Goal: Navigation & Orientation: Find specific page/section

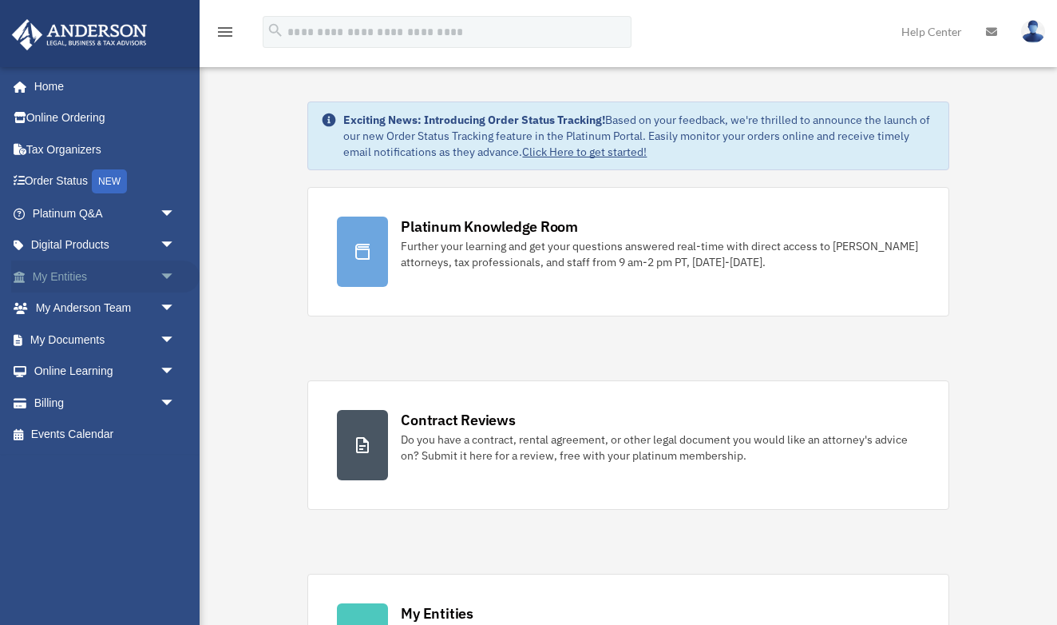
click at [54, 270] on link "My Entities arrow_drop_down" at bounding box center [105, 276] width 188 height 32
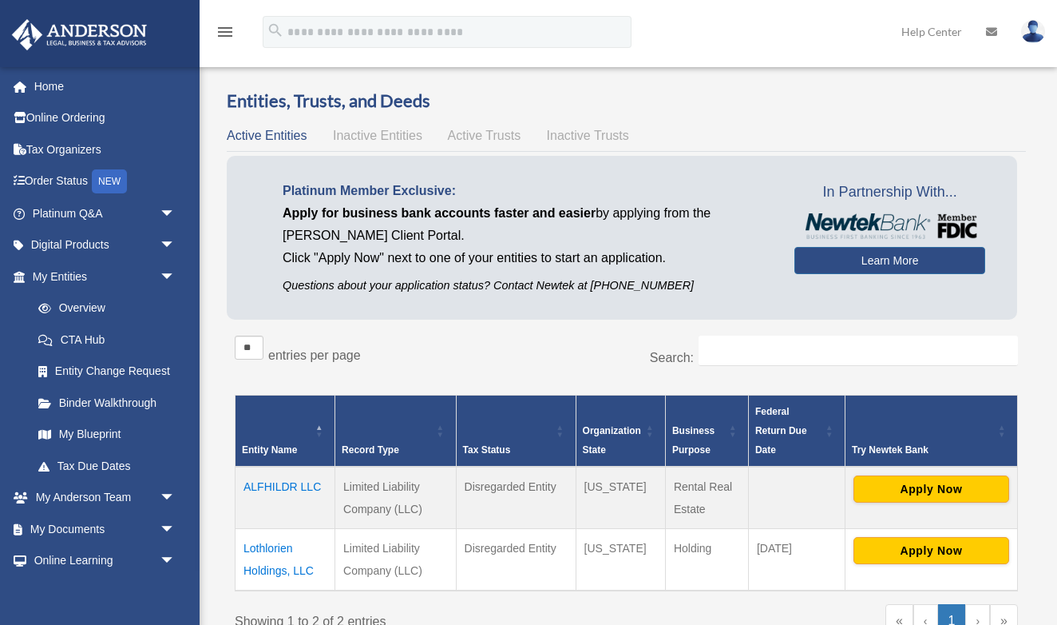
click at [226, 288] on div "Entities, Trusts, and Deeds Active Entities Inactive Entities Active Trusts Ina…" at bounding box center [627, 375] width 822 height 572
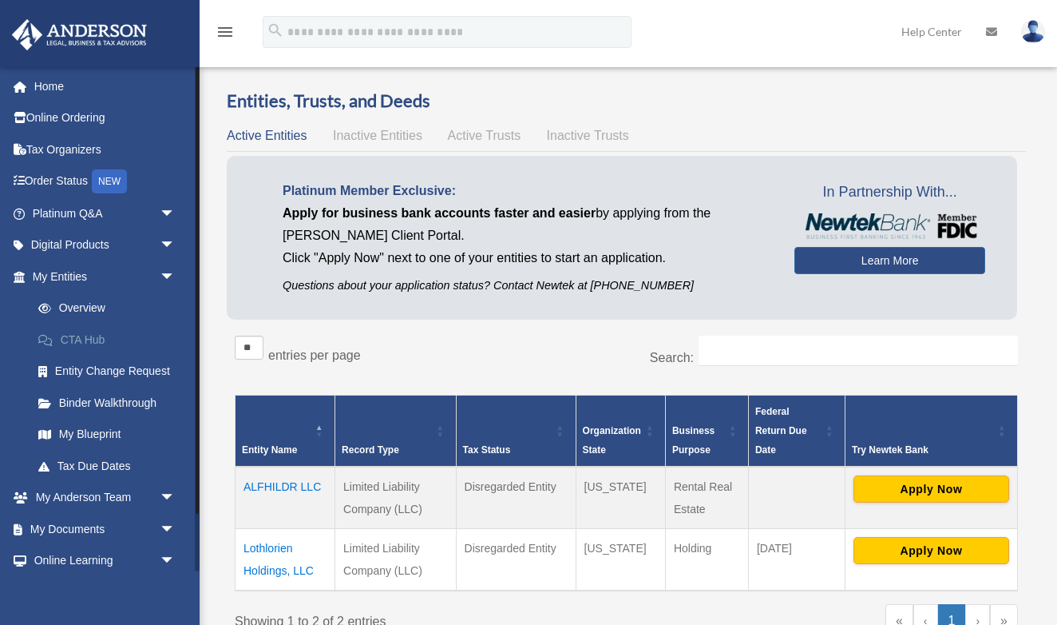
click at [79, 335] on link "CTA Hub" at bounding box center [110, 339] width 177 height 32
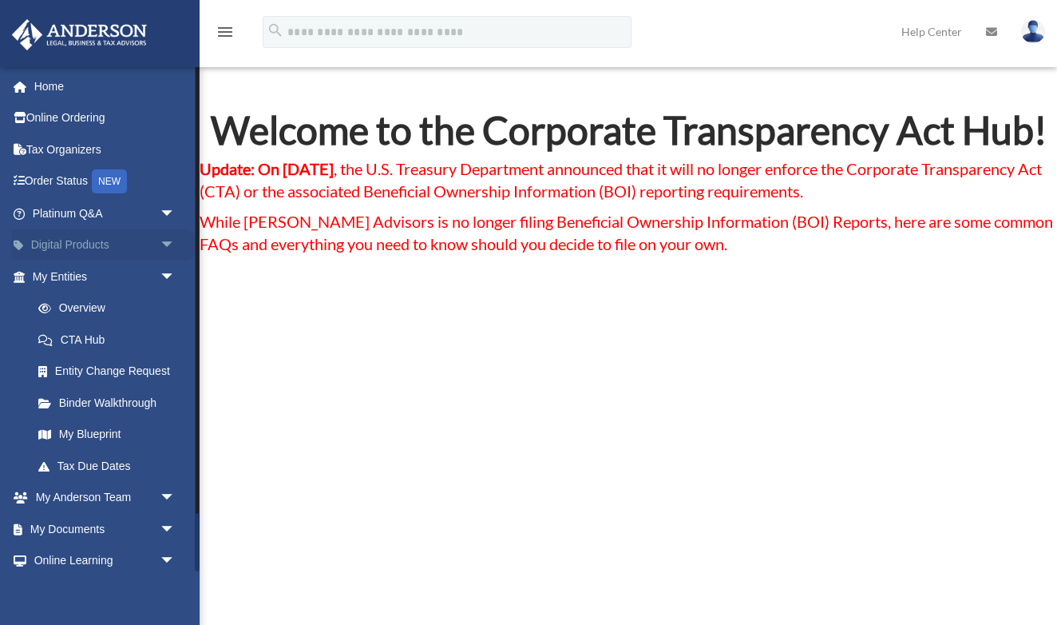
click at [165, 245] on span "arrow_drop_down" at bounding box center [176, 245] width 32 height 33
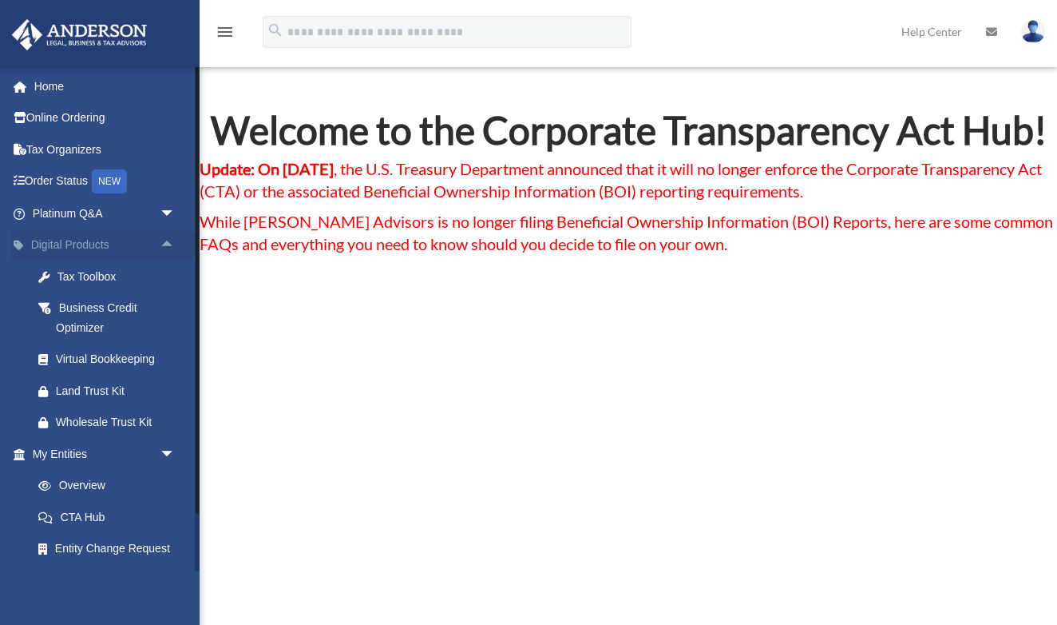
click at [172, 239] on span "arrow_drop_up" at bounding box center [176, 245] width 32 height 33
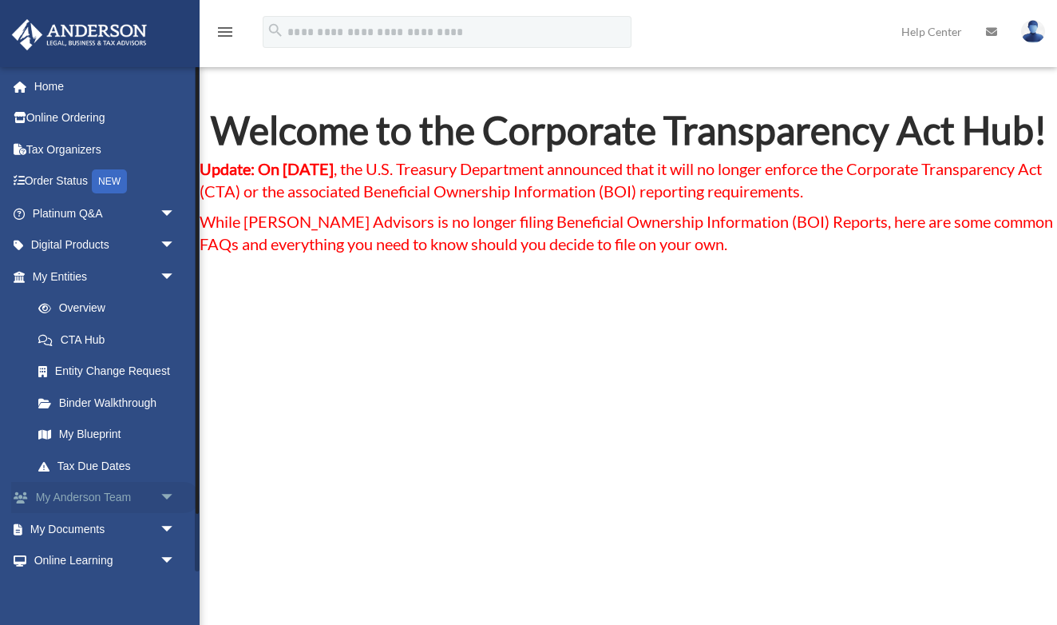
click at [167, 482] on span "arrow_drop_down" at bounding box center [176, 498] width 32 height 33
click at [167, 482] on span "arrow_drop_up" at bounding box center [176, 498] width 32 height 33
click at [170, 525] on span "arrow_drop_down" at bounding box center [176, 529] width 32 height 33
click at [63, 553] on link "Box" at bounding box center [110, 561] width 177 height 32
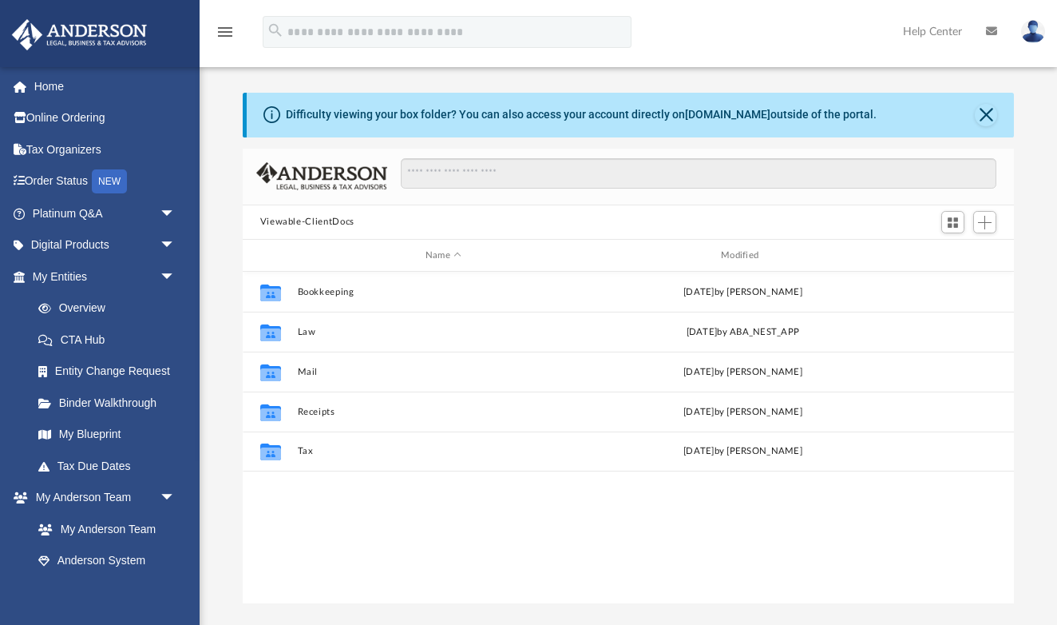
scroll to position [1, 1]
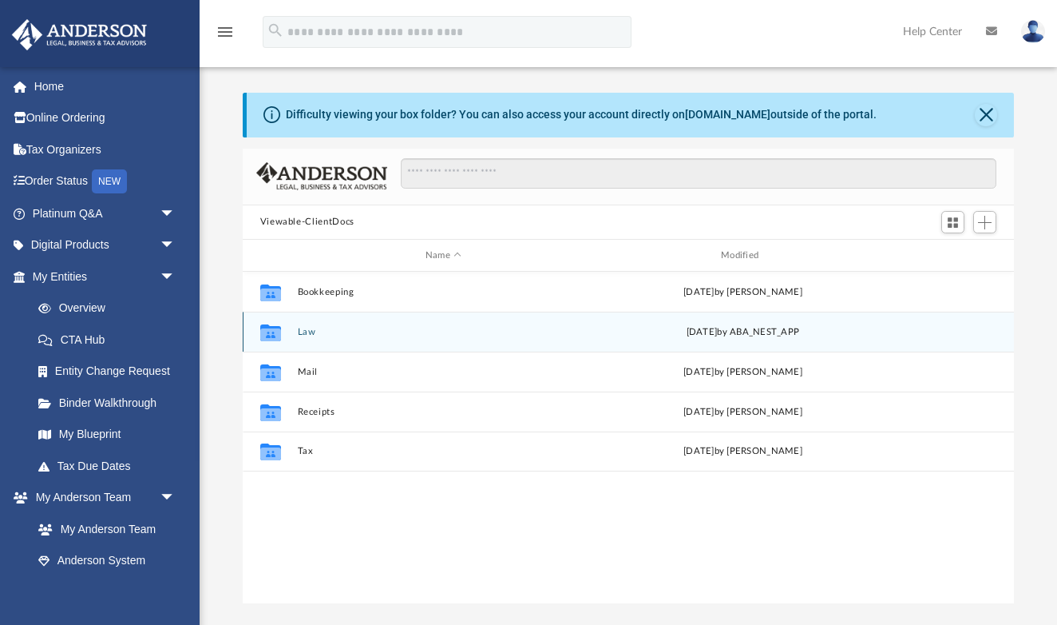
click at [306, 333] on button "Law" at bounding box center [443, 332] width 292 height 10
click at [321, 335] on button "ALFHILDR LLC (client formed)" at bounding box center [443, 332] width 292 height 10
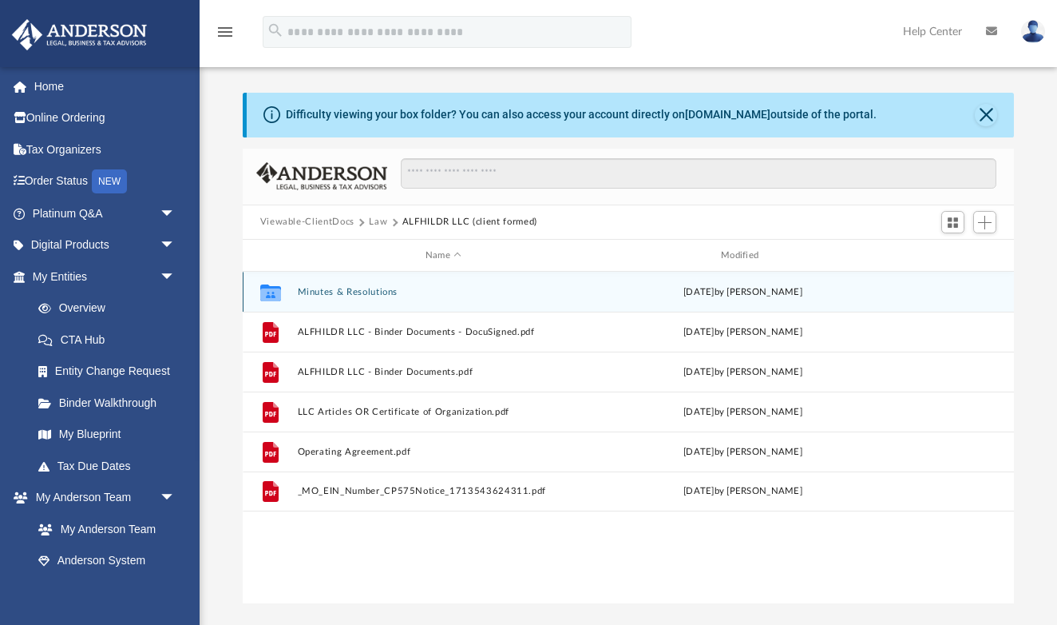
click at [332, 287] on button "Minutes & Resolutions" at bounding box center [443, 292] width 292 height 10
